Goal: Navigation & Orientation: Find specific page/section

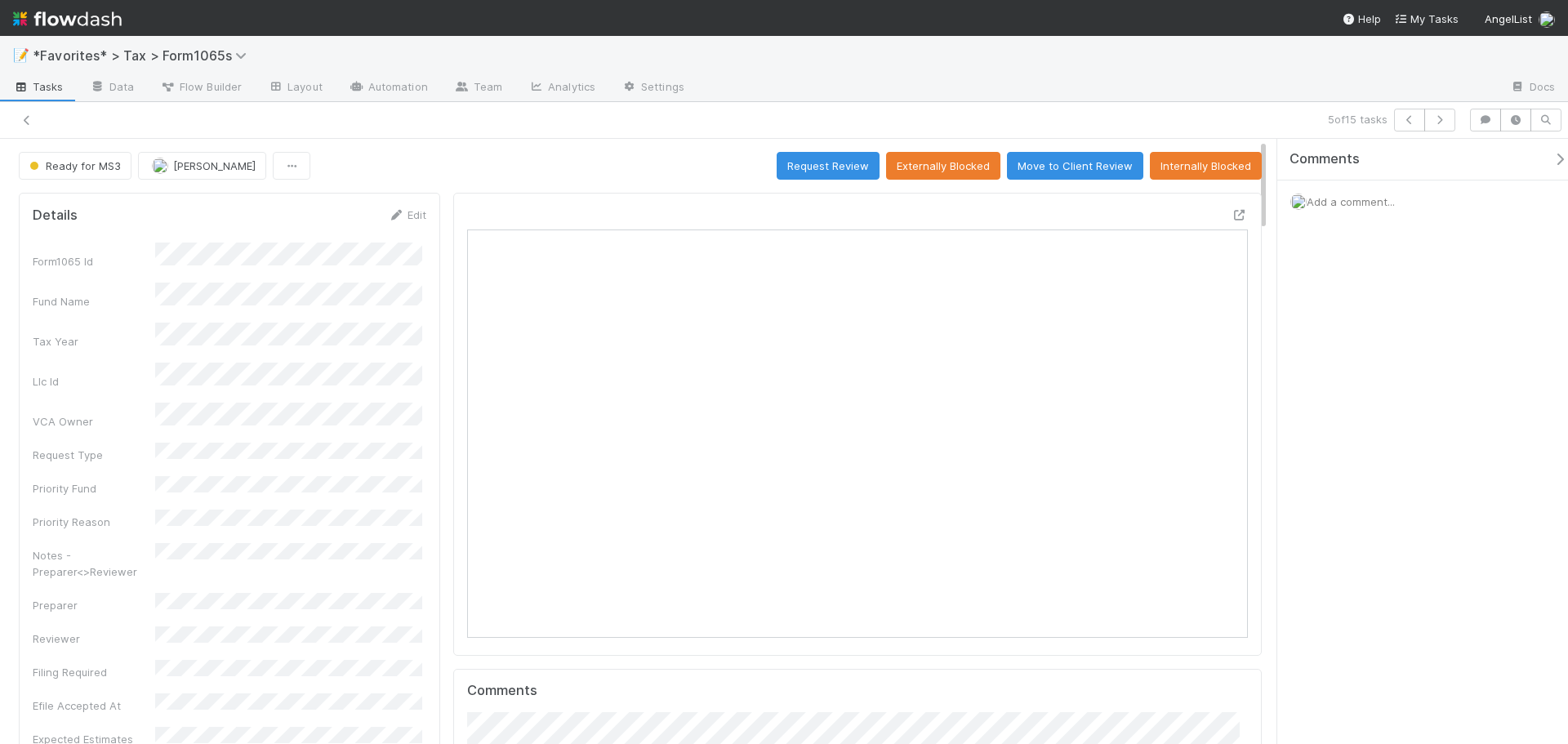
scroll to position [319, 760]
click at [12, 120] on div at bounding box center [372, 120] width 731 height 23
click at [30, 119] on icon at bounding box center [27, 121] width 17 height 11
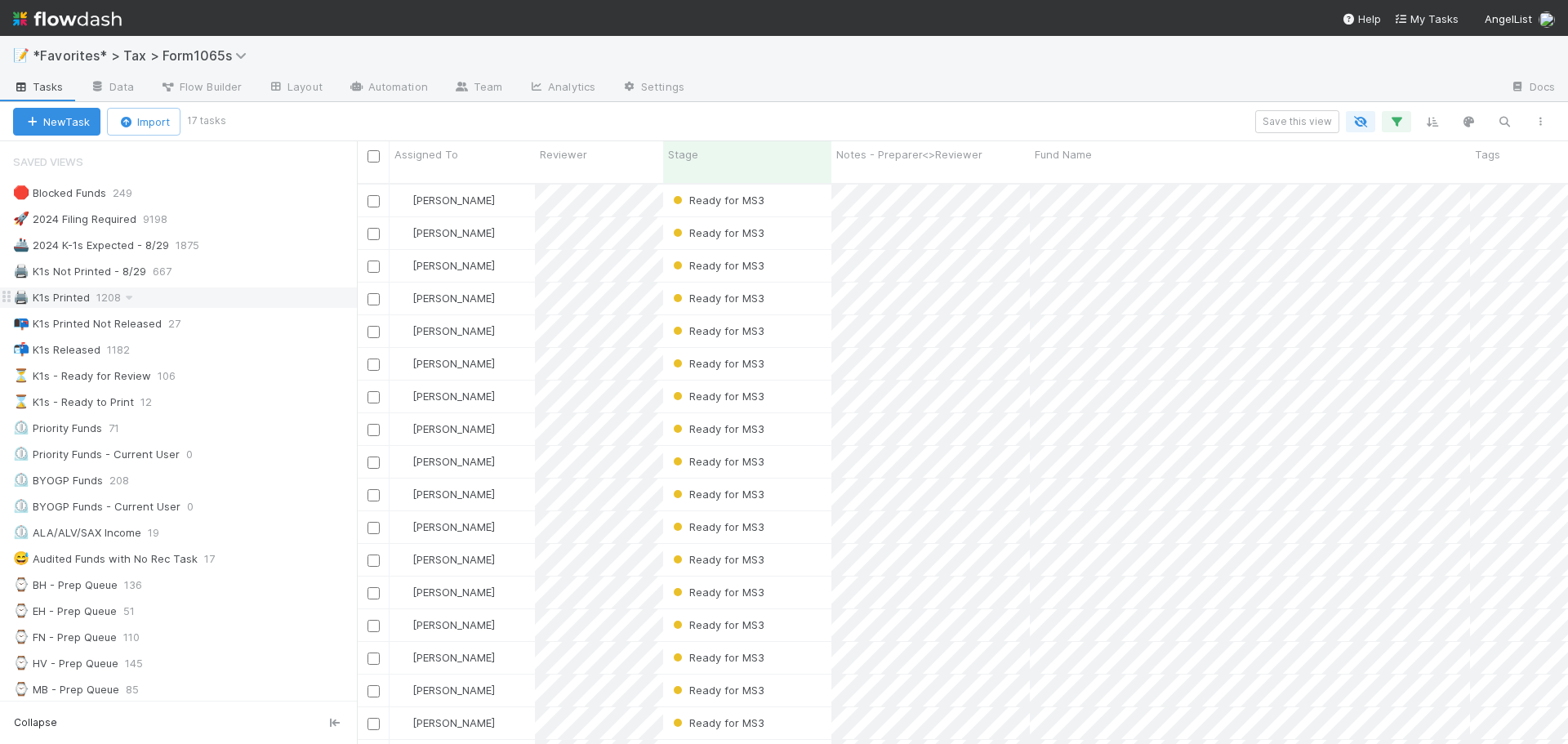
scroll to position [562, 1199]
